Goal: Information Seeking & Learning: Learn about a topic

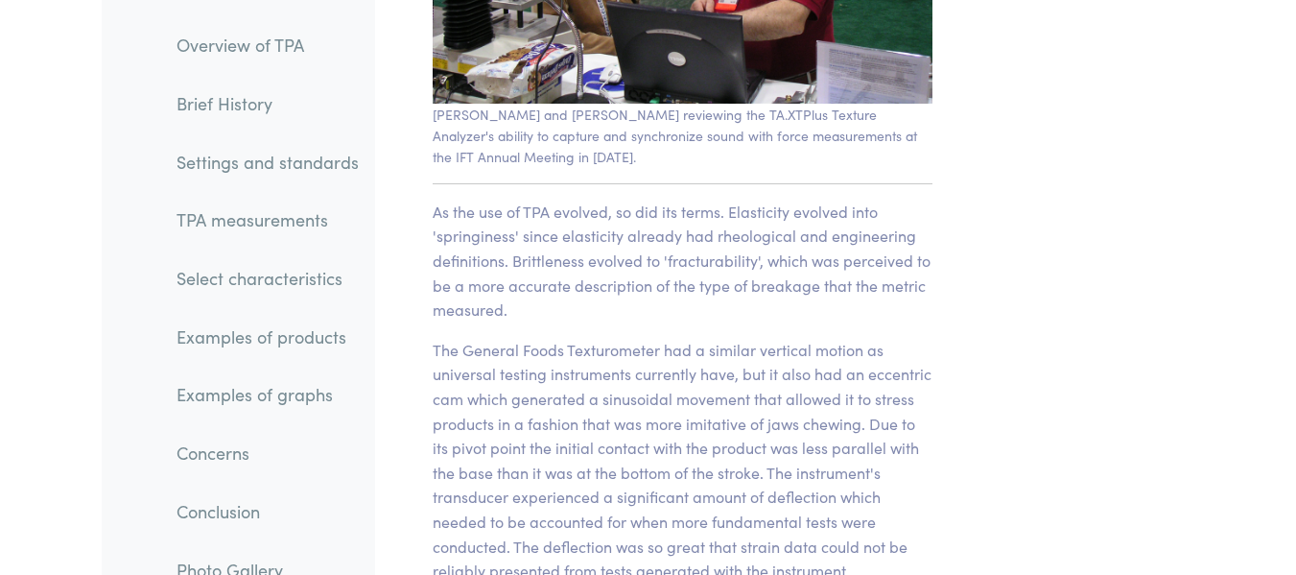
scroll to position [3054, 0]
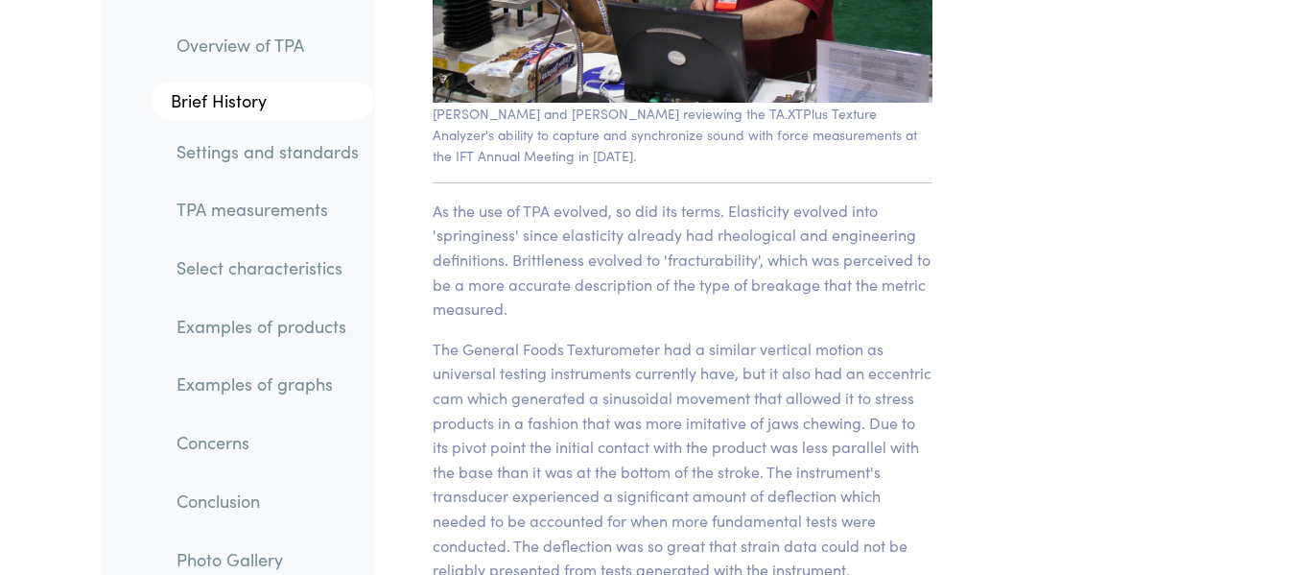
click at [281, 208] on link "TPA measurements" at bounding box center [267, 209] width 213 height 44
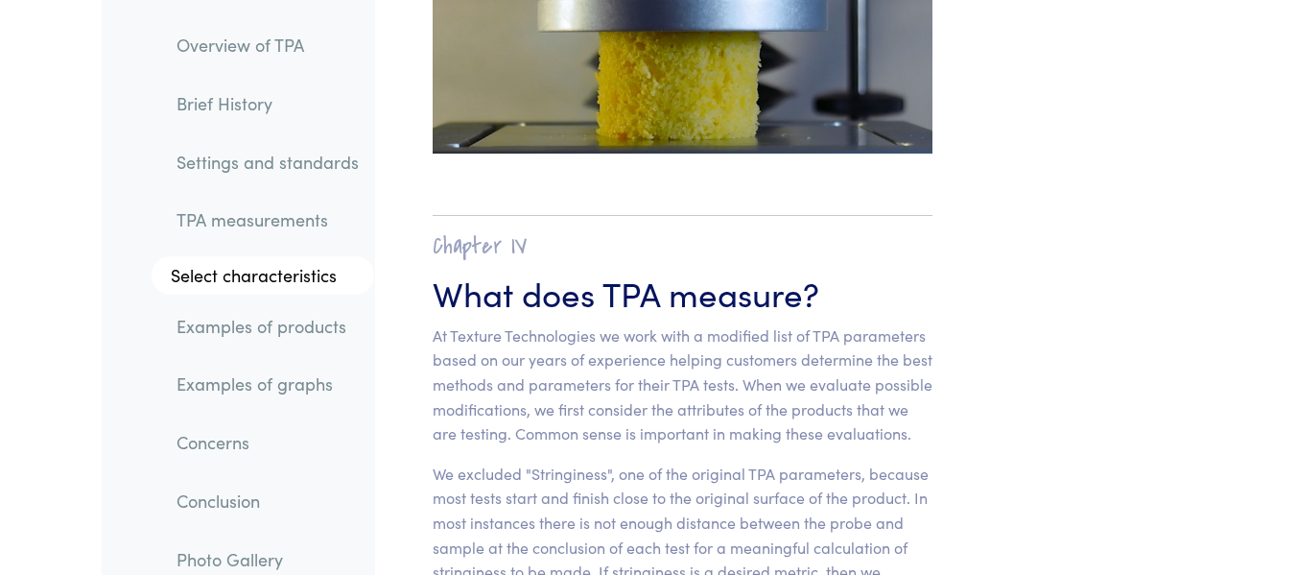
scroll to position [13564, 0]
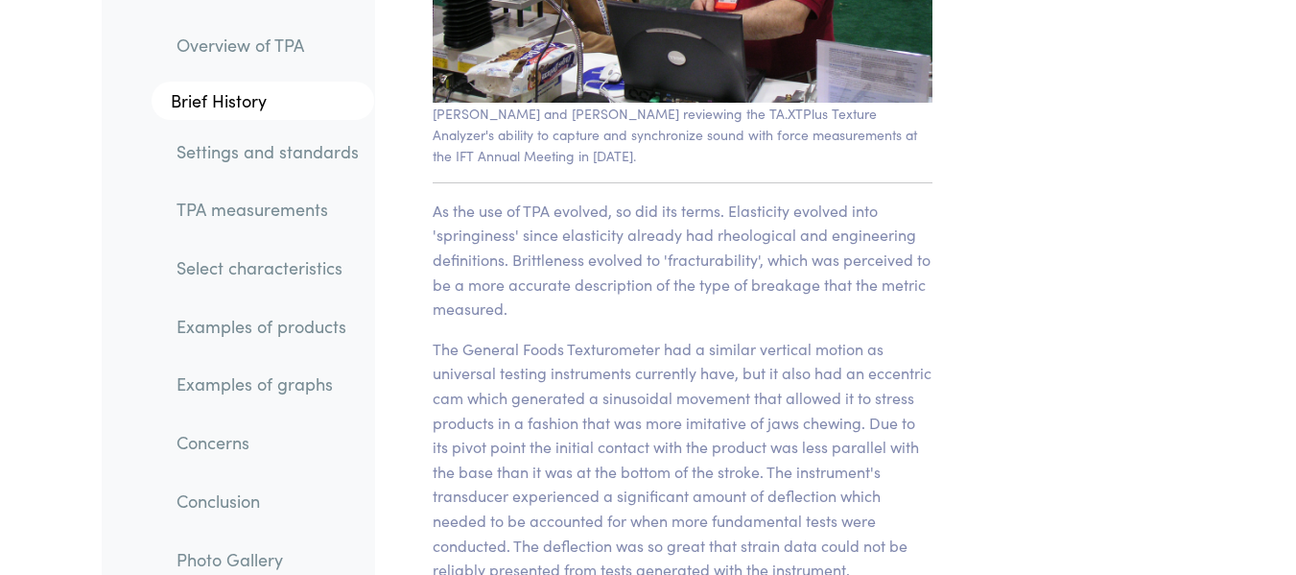
click at [265, 220] on link "TPA measurements" at bounding box center [267, 209] width 213 height 44
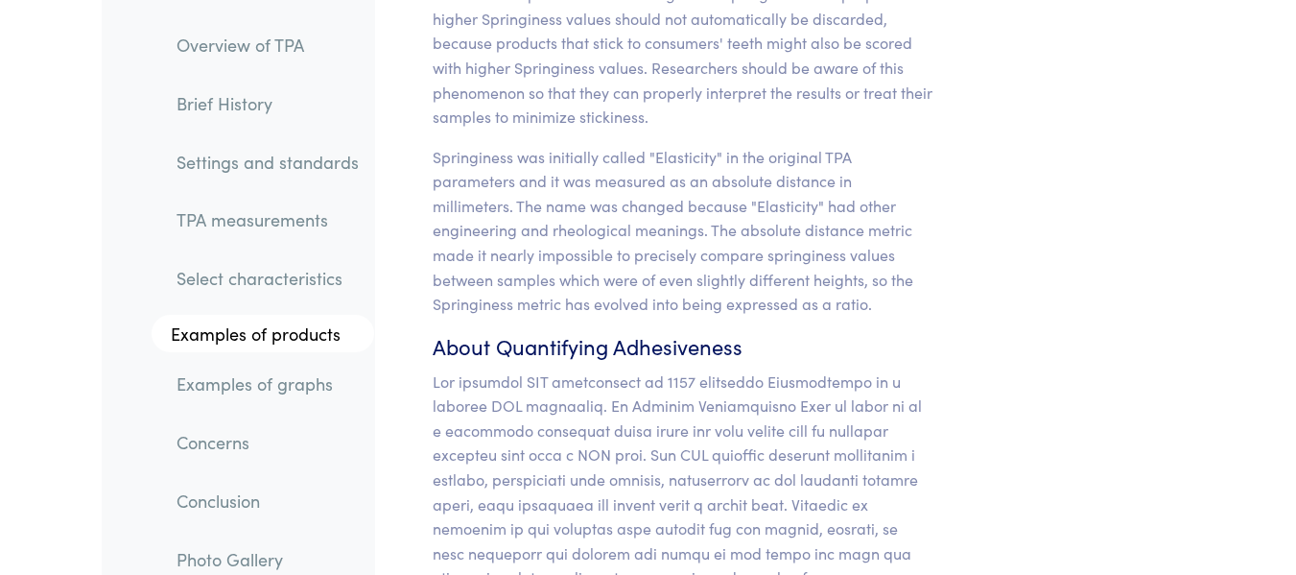
scroll to position [19846, 0]
